Goal: Information Seeking & Learning: Learn about a topic

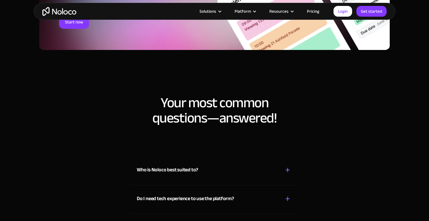
scroll to position [3608, 0]
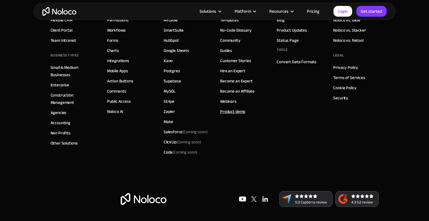
click at [230, 110] on link "Product demo" at bounding box center [232, 111] width 25 height 7
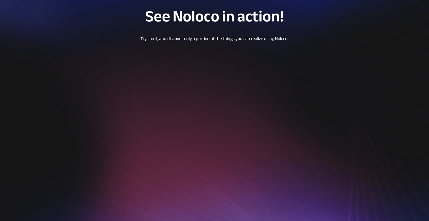
scroll to position [54, 0]
